Goal: Information Seeking & Learning: Find specific fact

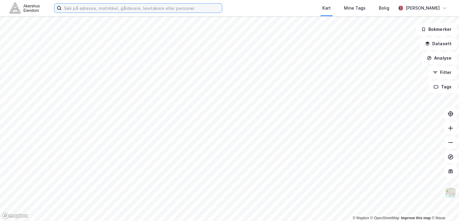
click at [134, 7] on input at bounding box center [142, 8] width 160 height 9
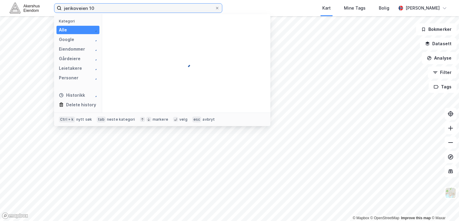
type input "jerikoveien 10"
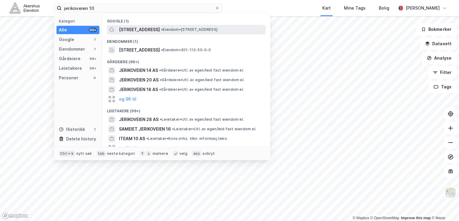
click at [144, 32] on span "[STREET_ADDRESS]" at bounding box center [139, 29] width 41 height 7
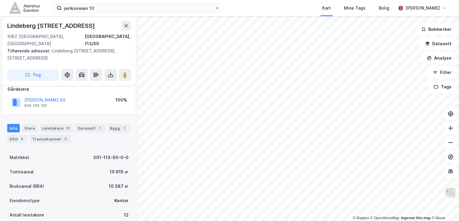
scroll to position [34, 0]
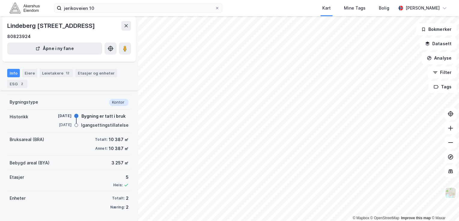
scroll to position [38, 0]
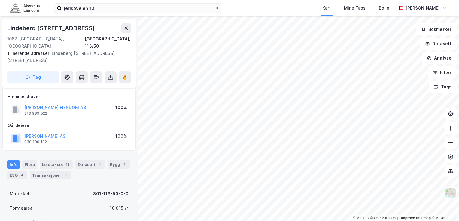
scroll to position [38, 0]
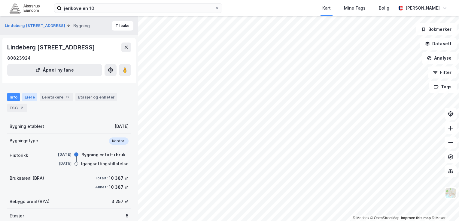
click at [29, 97] on div "Eiere" at bounding box center [29, 97] width 15 height 8
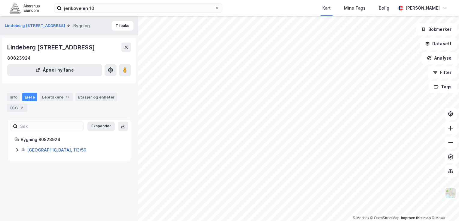
click at [47, 152] on link "[GEOGRAPHIC_DATA], 113/50" at bounding box center [56, 150] width 59 height 5
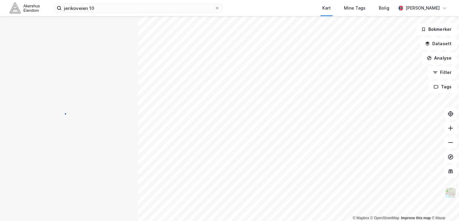
scroll to position [10, 0]
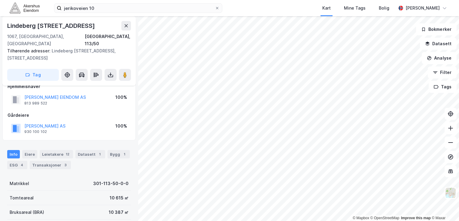
drag, startPoint x: 99, startPoint y: 85, endPoint x: 95, endPoint y: 93, distance: 8.6
click at [95, 93] on div "[PERSON_NAME] EIENDOM AS 813 989 522 100%" at bounding box center [69, 100] width 123 height 14
copy button "[PERSON_NAME] EIENDOM AS"
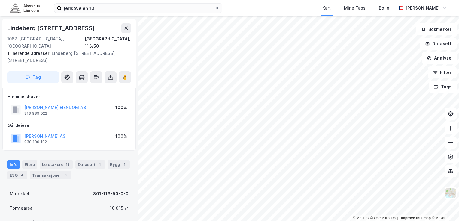
click at [82, 132] on div "[PERSON_NAME] AS 930 100 102 100%" at bounding box center [69, 139] width 123 height 14
click at [0, 0] on button "[PERSON_NAME] AS" at bounding box center [0, 0] width 0 height 0
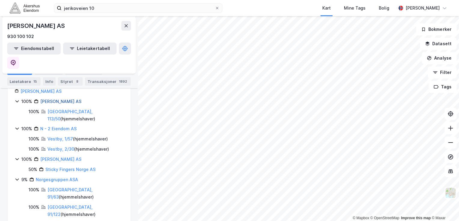
scroll to position [117, 0]
